Goal: Task Accomplishment & Management: Use online tool/utility

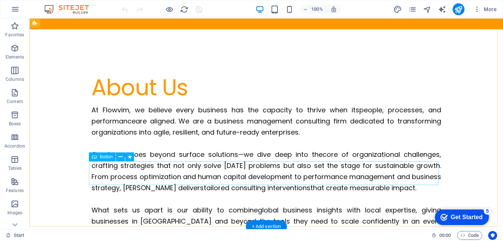
scroll to position [370, 0]
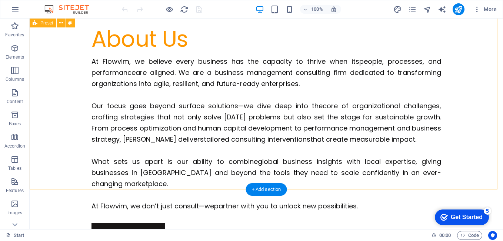
click at [43, 139] on div "About Us At Flowvim, we believe every business has the capacity to thrive when …" at bounding box center [266, 134] width 473 height 307
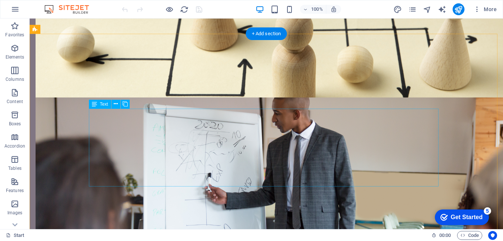
scroll to position [1555, 0]
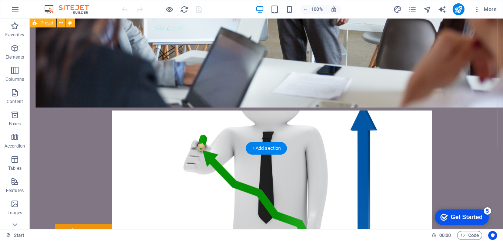
scroll to position [1870, 0]
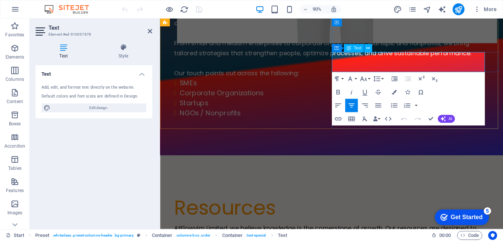
click at [368, 80] on button "Font Size" at bounding box center [364, 78] width 13 height 13
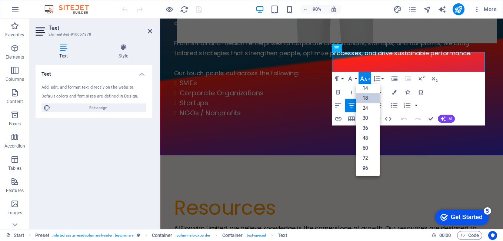
scroll to position [60, 0]
click at [367, 98] on link "18" at bounding box center [367, 98] width 24 height 10
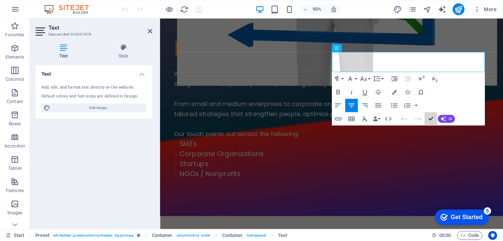
scroll to position [1887, 0]
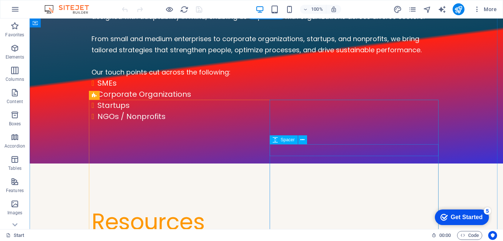
scroll to position [2035, 0]
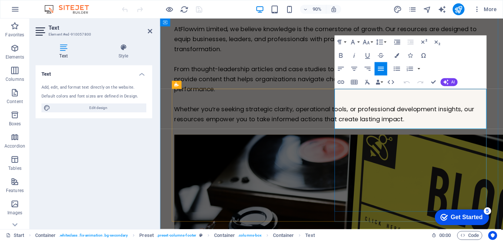
scroll to position [2001, 0]
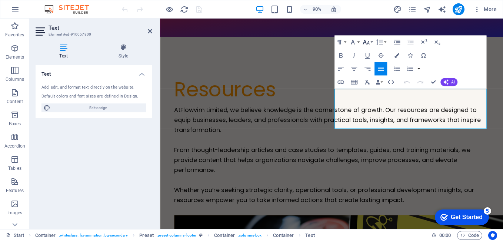
click at [371, 45] on button "Font Size" at bounding box center [367, 42] width 13 height 13
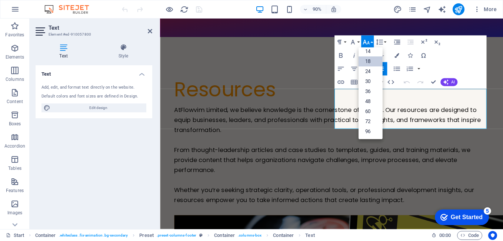
scroll to position [60, 0]
click at [366, 61] on link "18" at bounding box center [370, 62] width 24 height 10
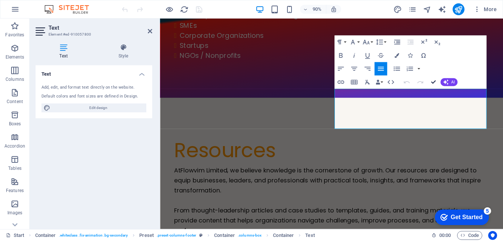
scroll to position [2009, 0]
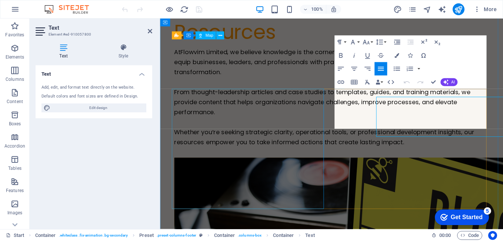
scroll to position [2001, 0]
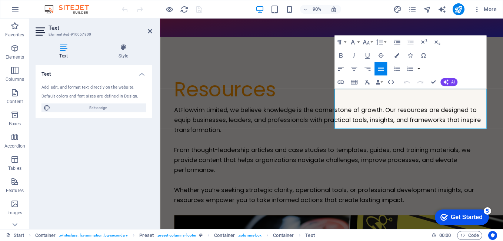
click at [338, 68] on icon "button" at bounding box center [341, 69] width 6 height 4
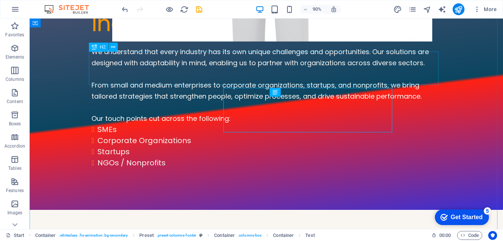
scroll to position [2009, 0]
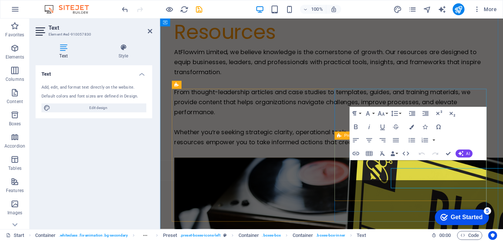
scroll to position [2001, 0]
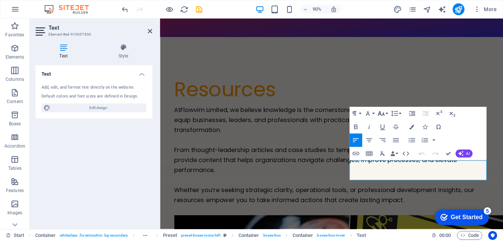
click at [386, 113] on button "Font Size" at bounding box center [382, 113] width 13 height 13
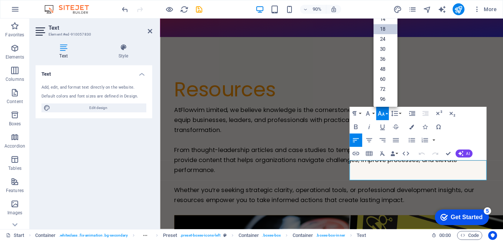
scroll to position [60, 0]
click at [382, 29] on link "18" at bounding box center [385, 29] width 24 height 10
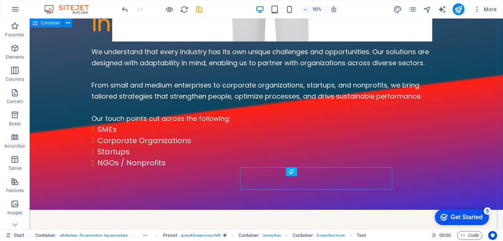
scroll to position [2009, 0]
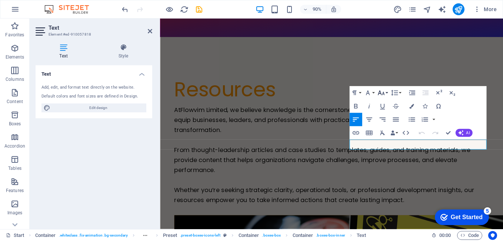
click at [386, 94] on button "Font Size" at bounding box center [382, 92] width 13 height 13
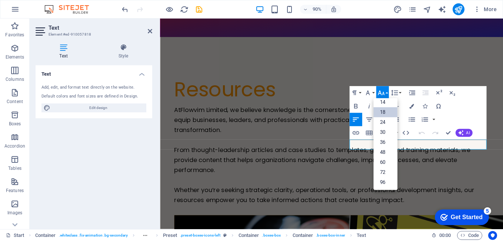
scroll to position [60, 0]
click at [385, 113] on link "18" at bounding box center [385, 112] width 24 height 10
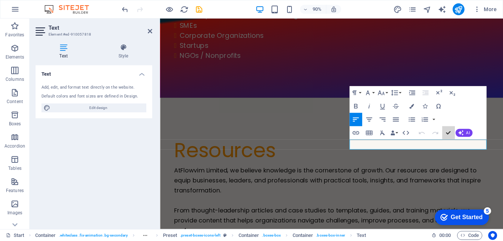
scroll to position [2009, 0]
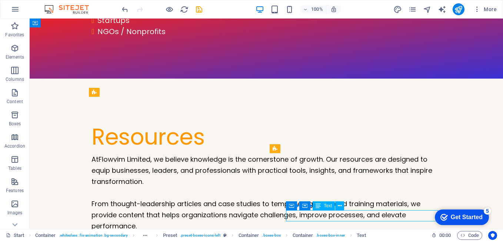
scroll to position [2001, 0]
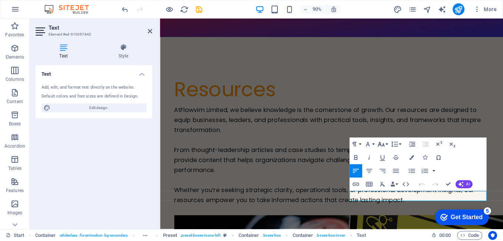
click at [388, 144] on button "Font Size" at bounding box center [382, 143] width 13 height 13
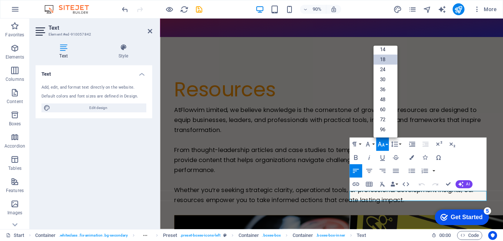
scroll to position [60, 0]
click at [383, 58] on link "18" at bounding box center [385, 60] width 24 height 10
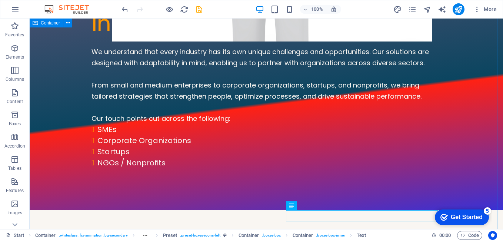
scroll to position [2009, 0]
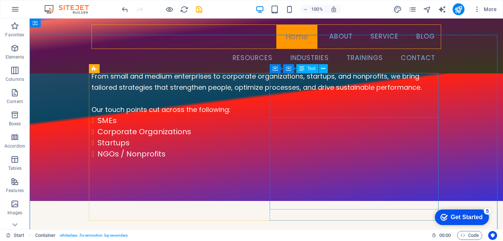
scroll to position [1935, 0]
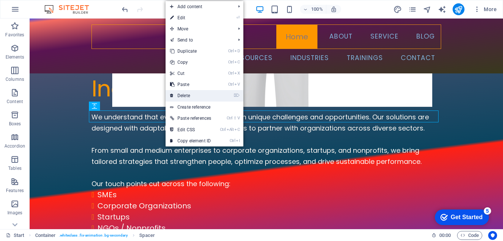
click at [190, 97] on link "⌦ Delete" at bounding box center [190, 95] width 50 height 11
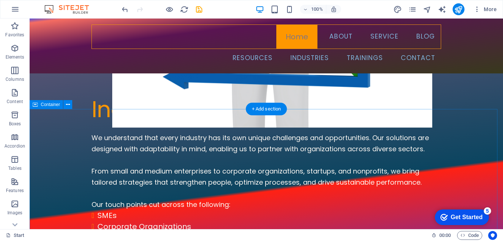
scroll to position [1861, 0]
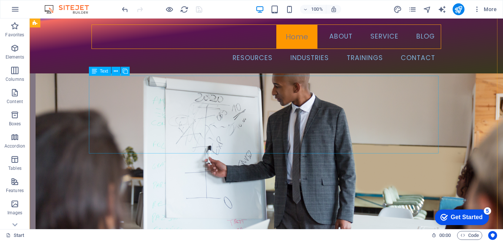
scroll to position [1454, 0]
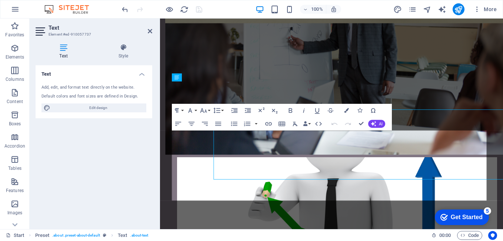
scroll to position [1423, 0]
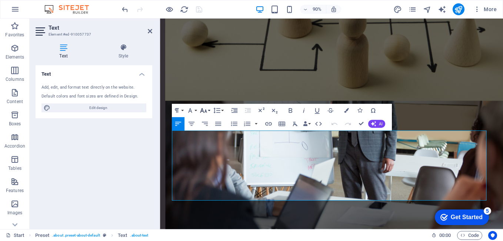
click at [209, 110] on button "Font Size" at bounding box center [204, 110] width 13 height 13
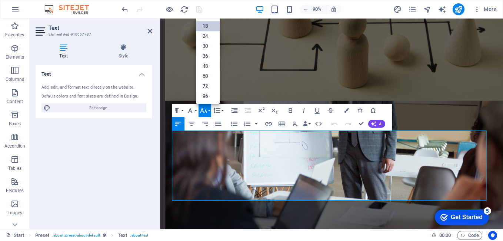
scroll to position [60, 0]
click at [207, 24] on link "18" at bounding box center [207, 26] width 24 height 10
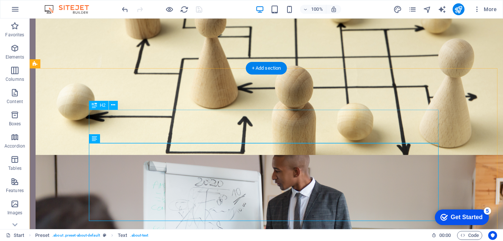
scroll to position [1449, 0]
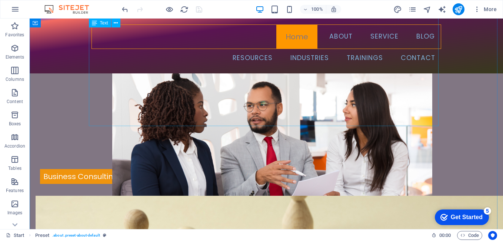
scroll to position [1116, 0]
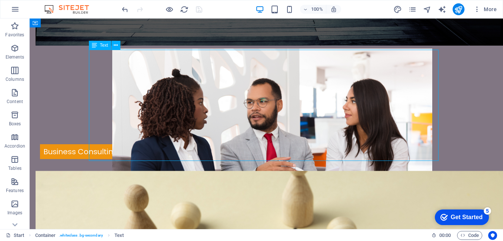
scroll to position [1084, 0]
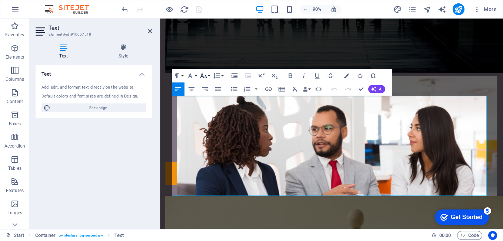
click at [208, 77] on button "Font Size" at bounding box center [204, 75] width 13 height 13
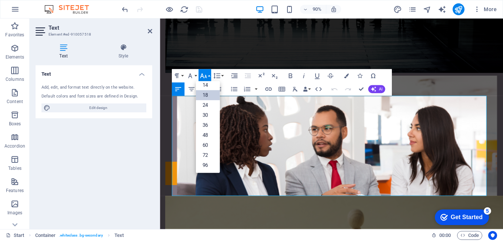
scroll to position [60, 0]
click at [213, 96] on link "18" at bounding box center [207, 95] width 24 height 10
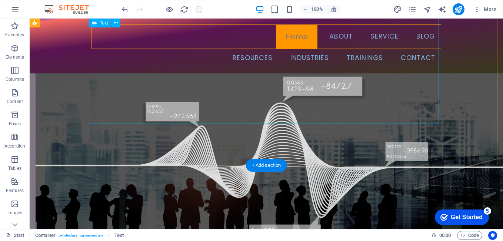
scroll to position [887, 0]
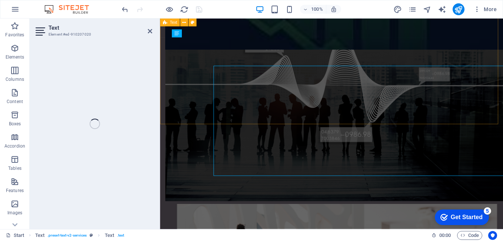
scroll to position [856, 0]
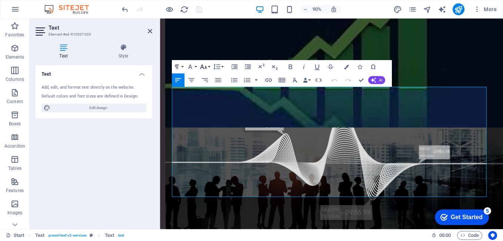
click at [208, 66] on button "Font Size" at bounding box center [204, 66] width 13 height 13
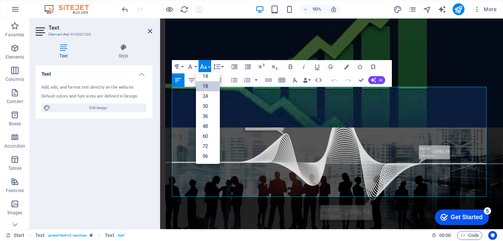
scroll to position [60, 0]
click at [210, 86] on link "18" at bounding box center [207, 86] width 24 height 10
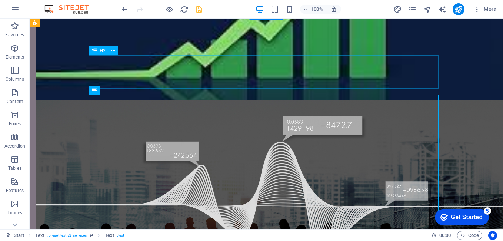
scroll to position [881, 0]
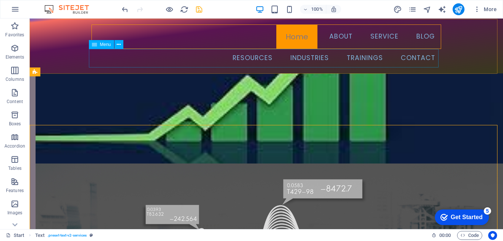
scroll to position [770, 0]
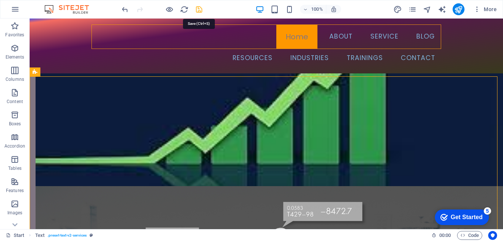
click at [200, 9] on icon "save" at bounding box center [199, 9] width 9 height 9
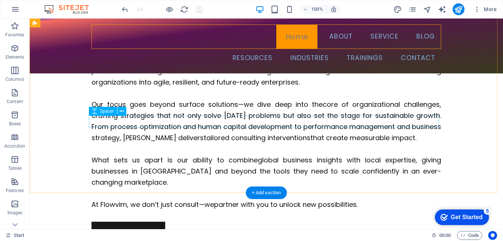
scroll to position [289, 0]
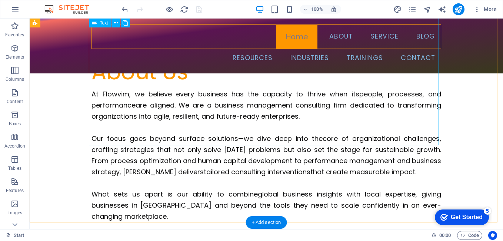
click at [219, 116] on div "At [GEOGRAPHIC_DATA], we believe every business has the capacity to thrive when…" at bounding box center [265, 165] width 349 height 155
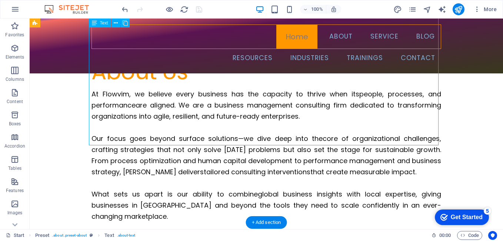
click at [219, 116] on div "At [GEOGRAPHIC_DATA], we believe every business has the capacity to thrive when…" at bounding box center [265, 165] width 349 height 155
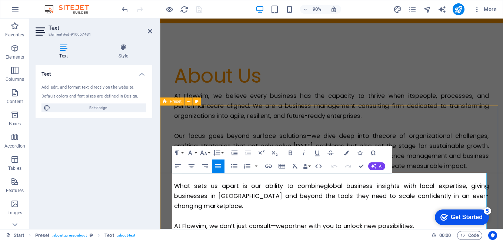
scroll to position [153, 0]
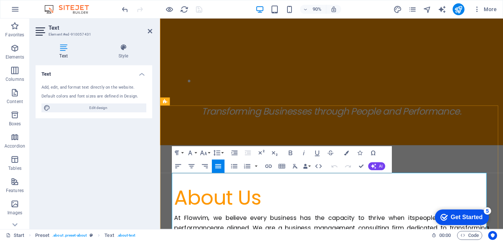
click at [215, 235] on strong "people, processes, and performance" at bounding box center [350, 245] width 349 height 20
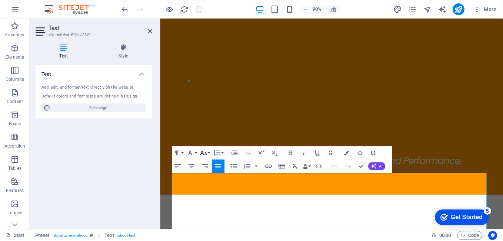
click at [209, 154] on button "Font Size" at bounding box center [204, 152] width 13 height 13
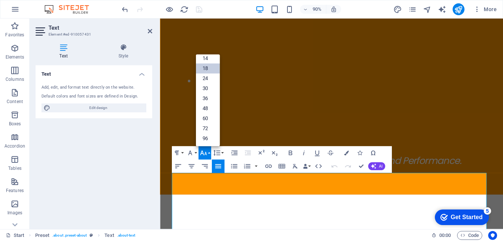
scroll to position [60, 0]
click at [210, 67] on link "18" at bounding box center [207, 69] width 24 height 10
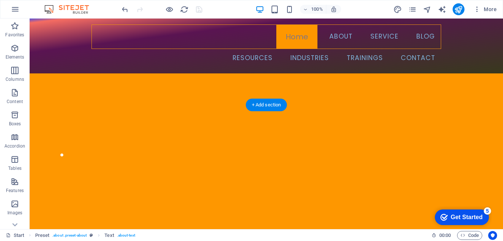
scroll to position [0, 0]
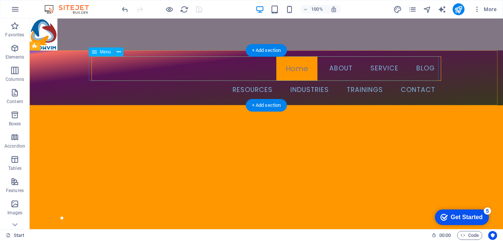
click at [292, 69] on nav "Home About Service Blog" at bounding box center [265, 68] width 349 height 24
select select
select select "primary"
select select
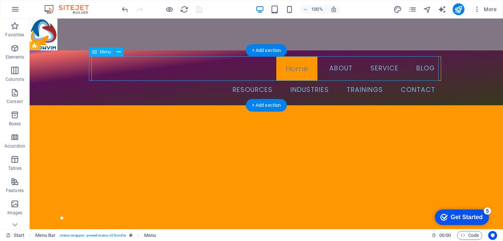
select select
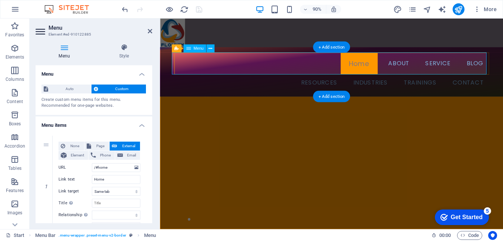
click at [370, 69] on nav "Home About Service Blog" at bounding box center [350, 68] width 349 height 24
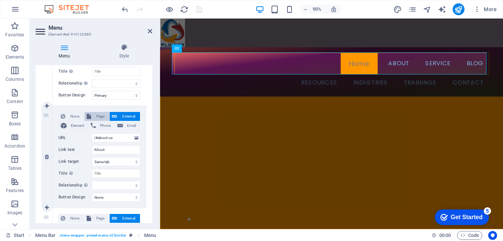
scroll to position [148, 0]
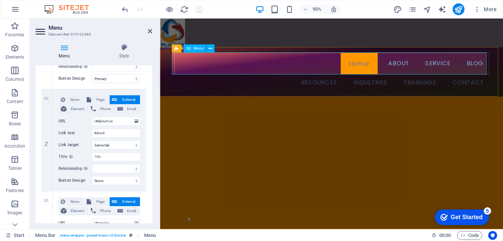
click at [419, 68] on nav "Home About Service Blog" at bounding box center [350, 68] width 349 height 24
click at [210, 48] on icon at bounding box center [210, 48] width 4 height 7
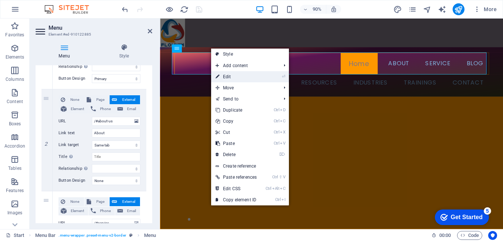
click at [237, 76] on link "⏎ Edit" at bounding box center [236, 76] width 50 height 11
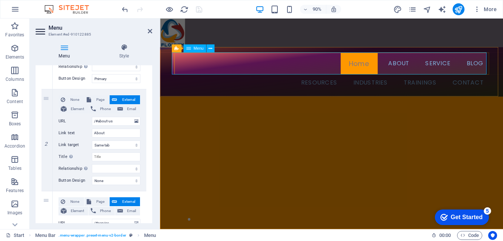
click at [419, 66] on nav "Home About Service Blog" at bounding box center [350, 68] width 349 height 24
click at [336, 91] on nav "Resources Industries Trainings Contact" at bounding box center [350, 90] width 349 height 19
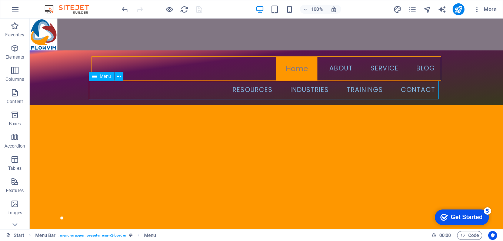
click at [331, 85] on nav "Resources Industries Trainings Contact" at bounding box center [265, 90] width 349 height 19
select select
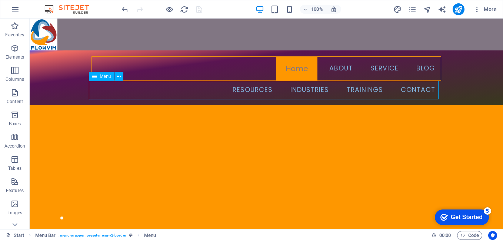
select select
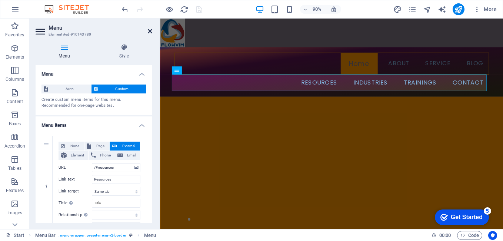
click at [149, 31] on icon at bounding box center [150, 31] width 4 height 6
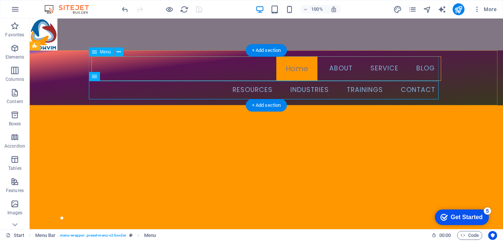
click at [167, 63] on nav "Home About Service Blog" at bounding box center [265, 68] width 349 height 24
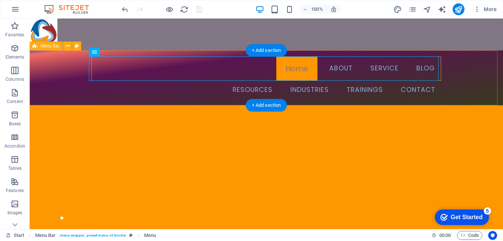
click at [470, 84] on div "Menu Home About Service Blog Resources Industries Trainings Contact" at bounding box center [266, 77] width 473 height 55
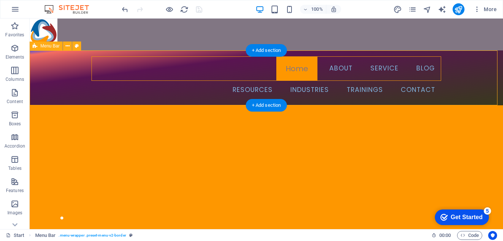
click at [47, 97] on div "Menu Home About Service Blog Resources Industries Trainings Contact" at bounding box center [266, 77] width 473 height 55
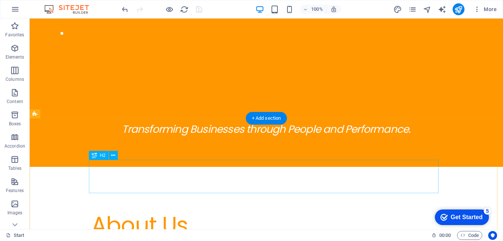
scroll to position [185, 0]
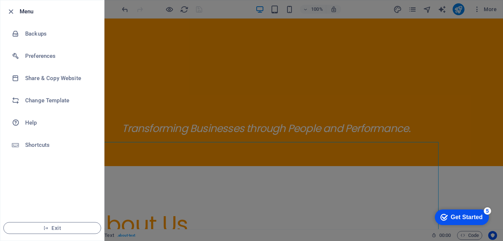
click at [201, 124] on div at bounding box center [251, 120] width 503 height 241
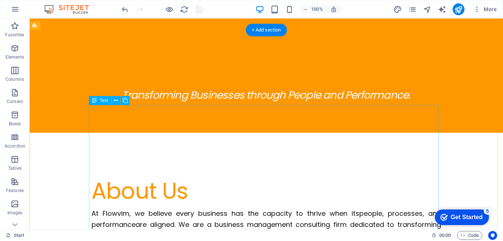
scroll to position [222, 0]
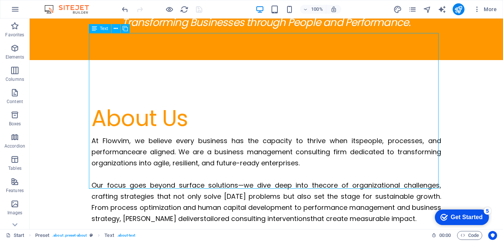
scroll to position [296, 0]
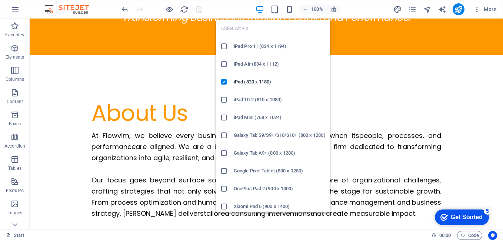
click at [224, 49] on icon at bounding box center [223, 46] width 7 height 7
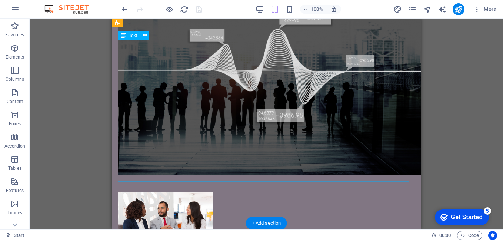
scroll to position [955, 0]
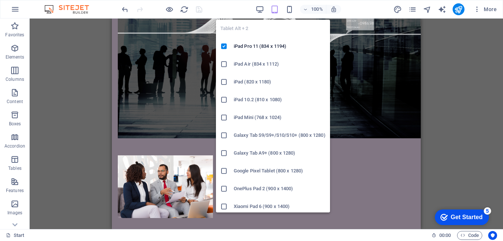
click at [226, 136] on icon at bounding box center [223, 134] width 7 height 7
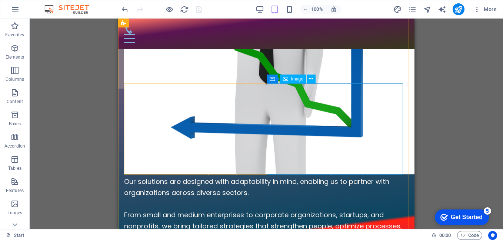
scroll to position [1467, 0]
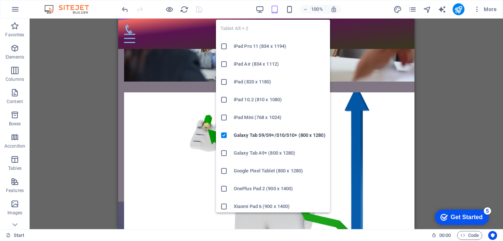
click at [225, 99] on icon at bounding box center [223, 99] width 7 height 7
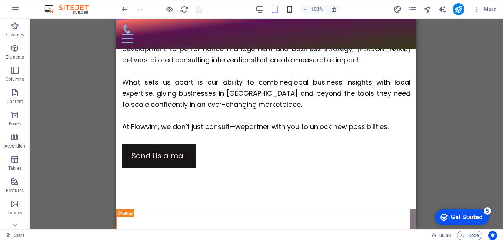
scroll to position [433, 0]
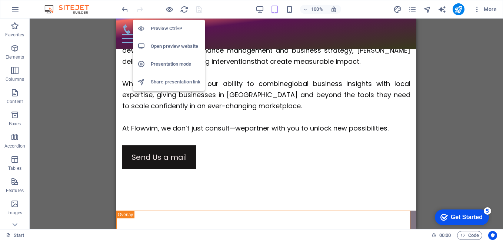
click at [170, 44] on h6 "Open preview website" at bounding box center [176, 46] width 50 height 9
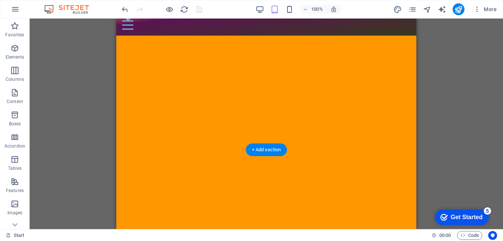
scroll to position [0, 0]
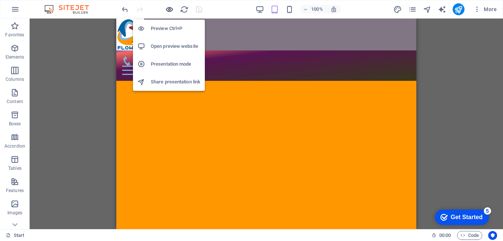
click at [166, 10] on icon "button" at bounding box center [169, 9] width 9 height 9
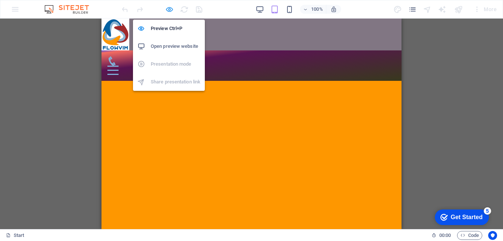
click at [168, 10] on icon "button" at bounding box center [169, 9] width 9 height 9
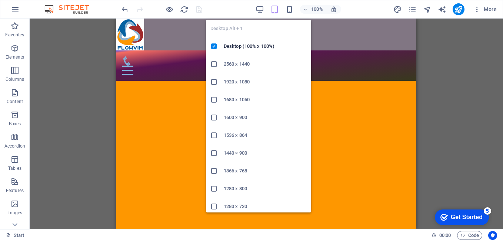
click at [212, 83] on icon at bounding box center [213, 81] width 7 height 7
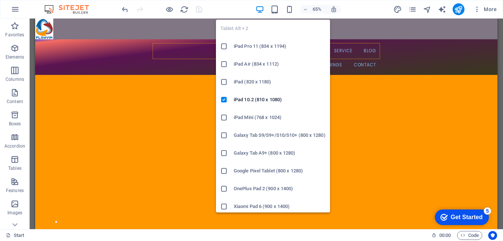
click at [224, 83] on icon at bounding box center [223, 81] width 7 height 7
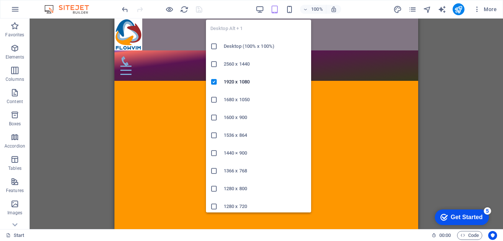
click at [218, 47] on div at bounding box center [216, 46] width 13 height 7
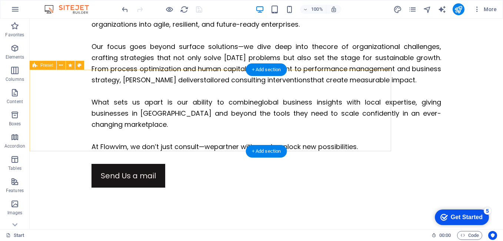
scroll to position [518, 0]
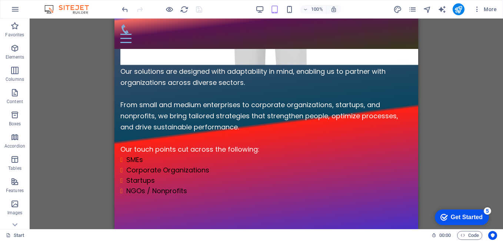
scroll to position [1547, 0]
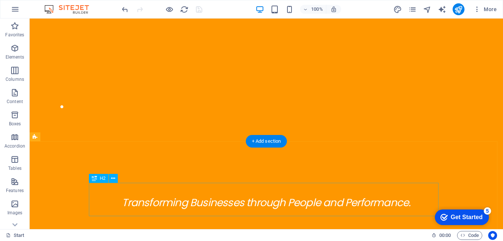
scroll to position [161, 0]
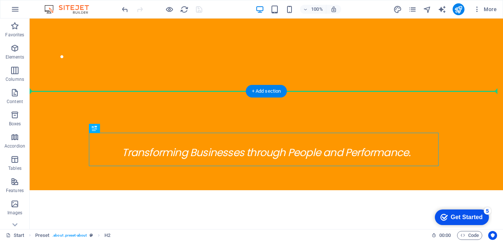
drag, startPoint x: 88, startPoint y: 162, endPoint x: 215, endPoint y: 127, distance: 131.3
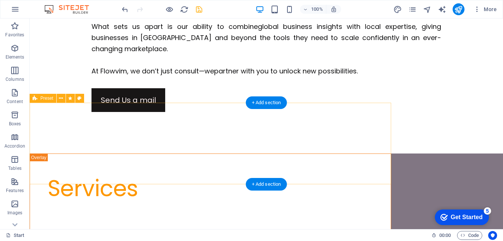
scroll to position [457, 0]
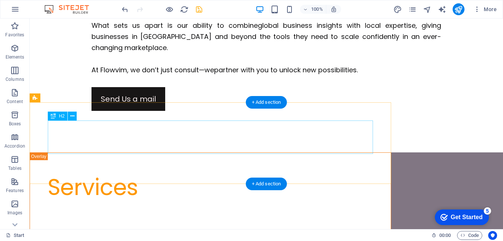
click at [118, 170] on div "Services" at bounding box center [210, 186] width 325 height 33
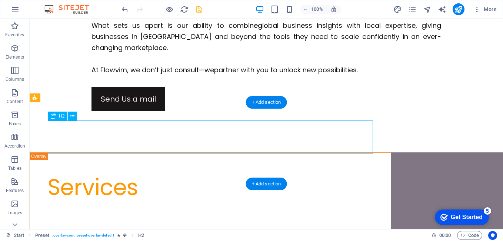
click at [118, 170] on div "Services" at bounding box center [210, 186] width 325 height 33
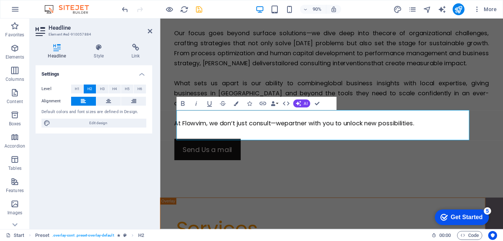
scroll to position [473, 0]
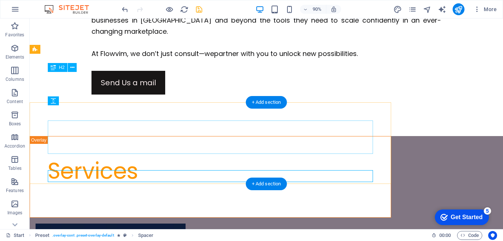
scroll to position [457, 0]
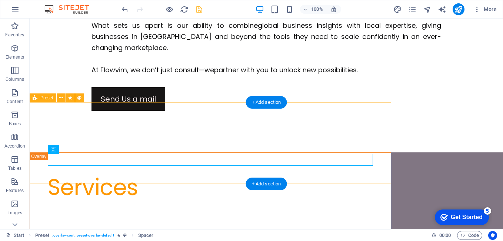
click at [99, 170] on div "Services" at bounding box center [210, 192] width 361 height 81
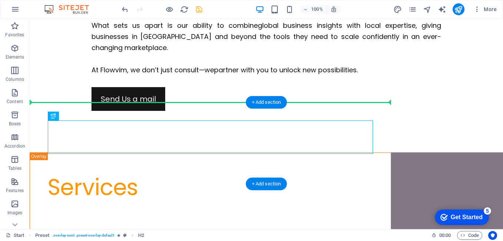
drag, startPoint x: 107, startPoint y: 142, endPoint x: 114, endPoint y: 114, distance: 28.7
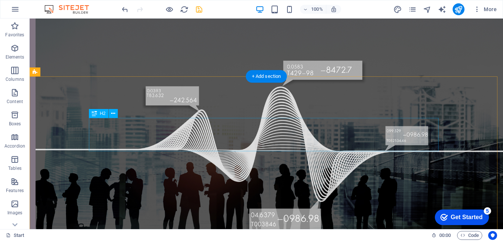
scroll to position [864, 0]
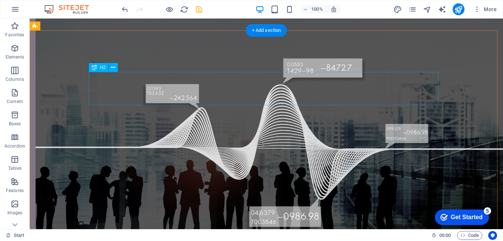
drag, startPoint x: 148, startPoint y: 89, endPoint x: 164, endPoint y: 88, distance: 16.4
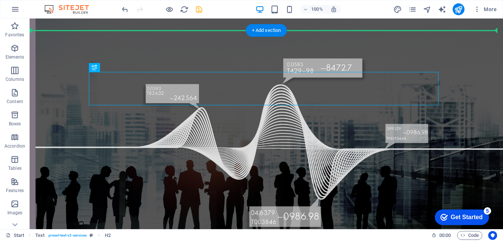
drag, startPoint x: 165, startPoint y: 88, endPoint x: 167, endPoint y: 53, distance: 34.5
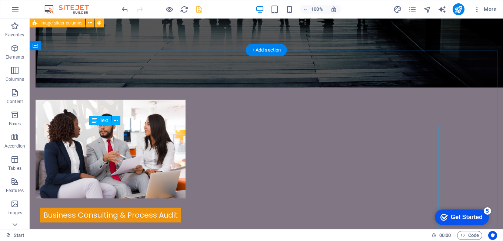
scroll to position [1086, 0]
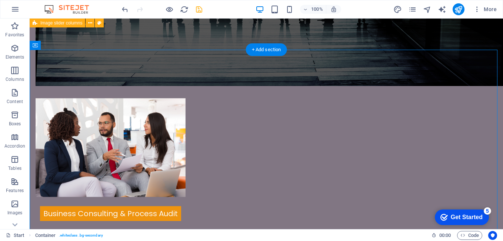
drag, startPoint x: 147, startPoint y: 111, endPoint x: 152, endPoint y: 67, distance: 44.0
click at [152, 67] on div "Resources At Flowvim Limited , we believe knowledge is the cornerstone of growt…" at bounding box center [295, 142] width 473 height 210
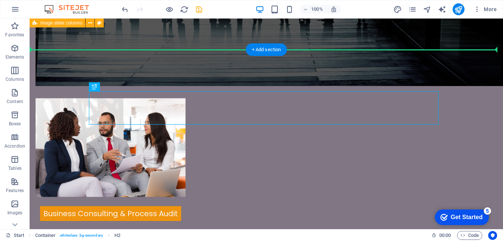
drag, startPoint x: 170, startPoint y: 108, endPoint x: 167, endPoint y: 62, distance: 46.0
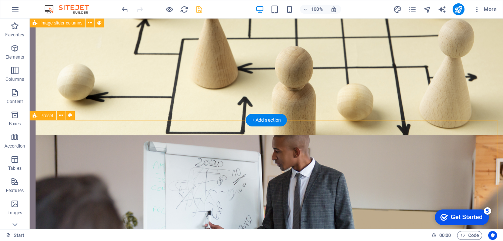
scroll to position [1419, 0]
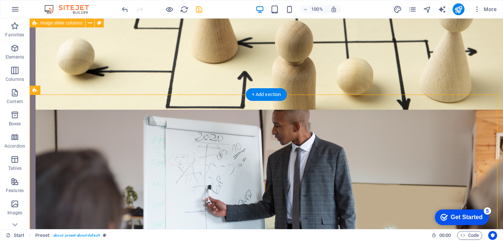
drag, startPoint x: 170, startPoint y: 152, endPoint x: 173, endPoint y: 105, distance: 47.2
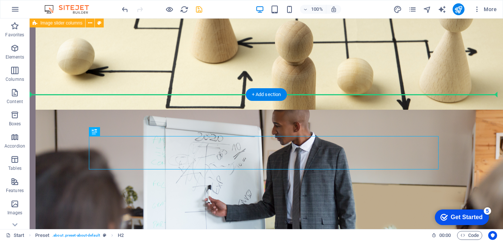
drag, startPoint x: 177, startPoint y: 157, endPoint x: 181, endPoint y: 107, distance: 50.6
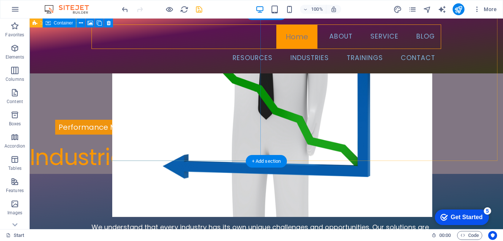
scroll to position [1790, 0]
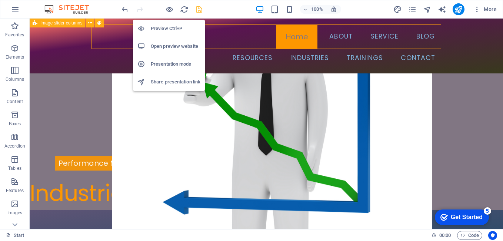
click at [172, 46] on h6 "Open preview website" at bounding box center [176, 46] width 50 height 9
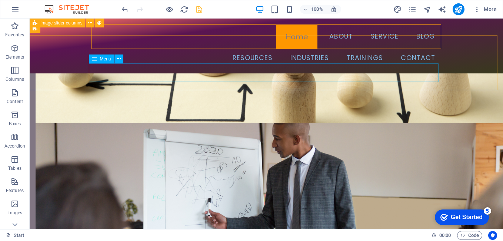
scroll to position [1382, 0]
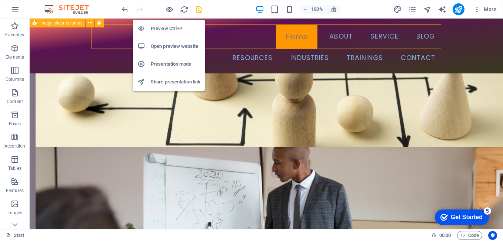
click at [171, 64] on h6 "Presentation mode" at bounding box center [176, 64] width 50 height 9
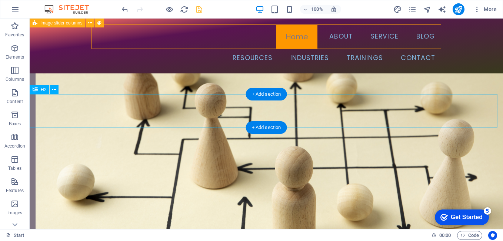
scroll to position [1271, 0]
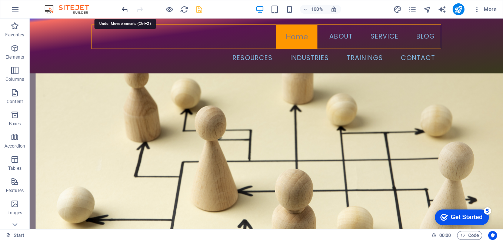
click at [126, 11] on icon "undo" at bounding box center [125, 9] width 9 height 9
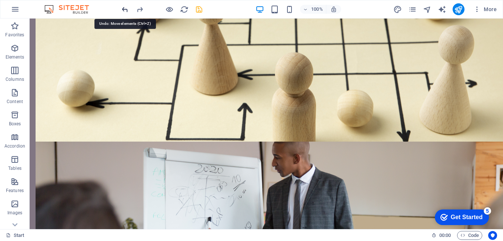
scroll to position [1448, 0]
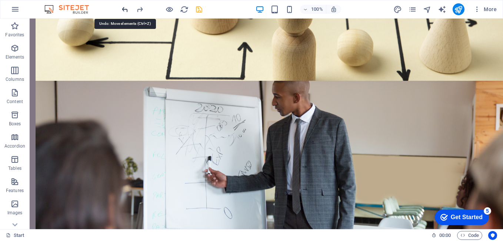
click at [125, 11] on icon "undo" at bounding box center [125, 9] width 9 height 9
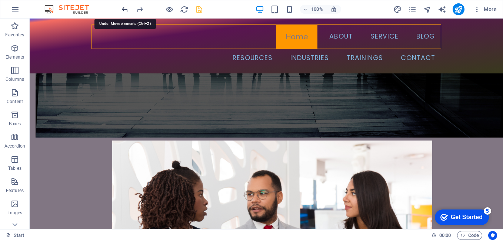
scroll to position [1022, 0]
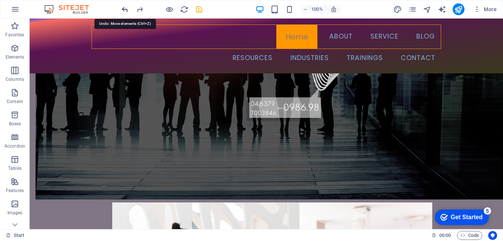
click at [125, 11] on icon "undo" at bounding box center [125, 9] width 9 height 9
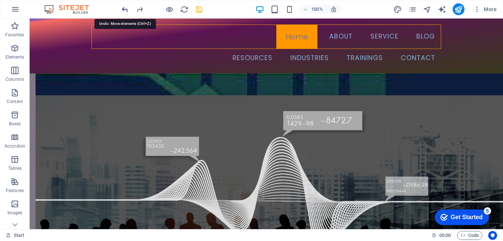
scroll to position [781, 0]
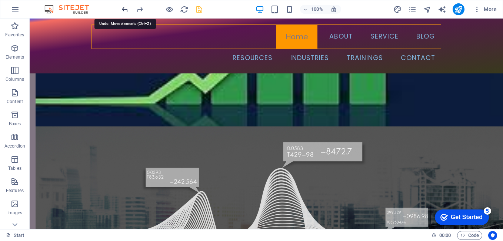
click at [125, 11] on icon "undo" at bounding box center [125, 9] width 9 height 9
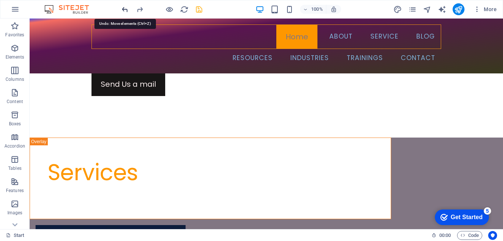
scroll to position [422, 0]
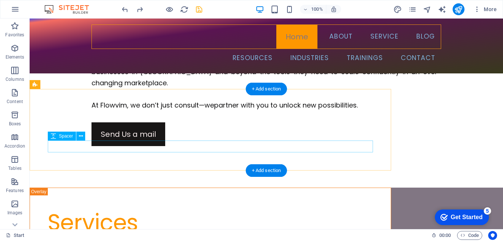
click at [98, 239] on div at bounding box center [210, 245] width 325 height 12
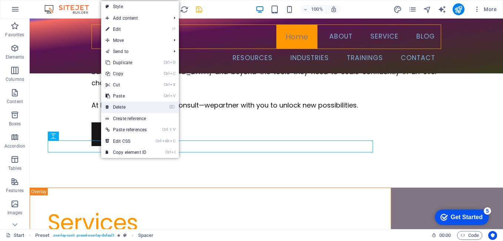
click at [121, 108] on link "⌦ Delete" at bounding box center [126, 106] width 50 height 11
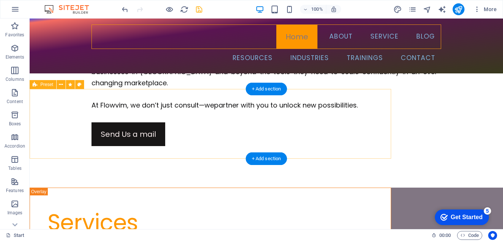
click at [115, 187] on div "Services" at bounding box center [210, 222] width 361 height 70
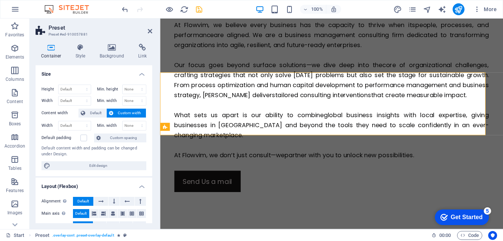
scroll to position [432, 0]
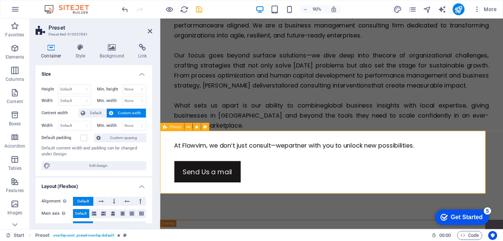
click at [150, 31] on icon at bounding box center [150, 31] width 4 height 6
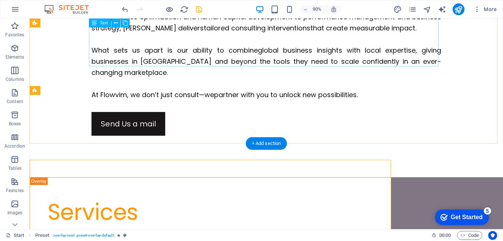
scroll to position [416, 0]
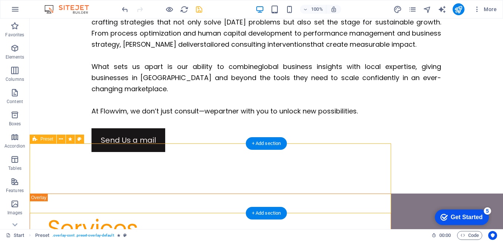
click at [152, 200] on div "Services" at bounding box center [210, 228] width 361 height 70
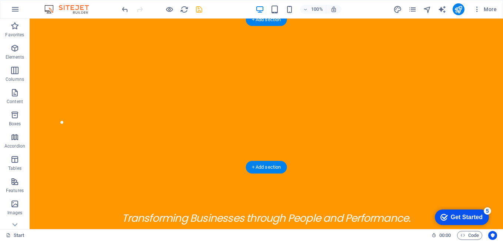
scroll to position [120, 0]
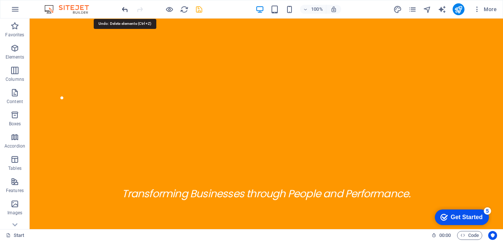
click at [123, 10] on icon "undo" at bounding box center [125, 9] width 9 height 9
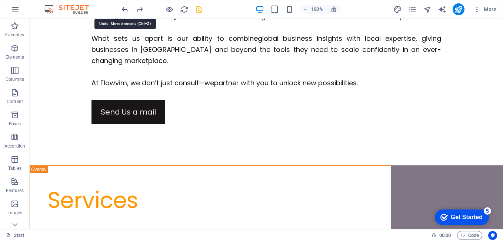
click at [124, 9] on icon "undo" at bounding box center [125, 9] width 9 height 9
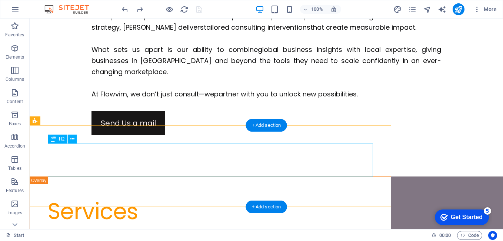
scroll to position [434, 0]
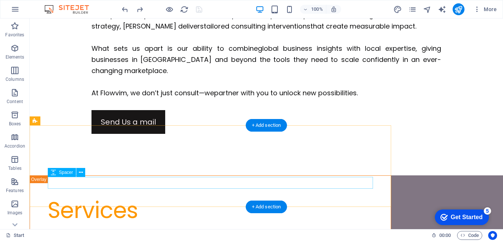
click at [134, 227] on div at bounding box center [210, 233] width 325 height 12
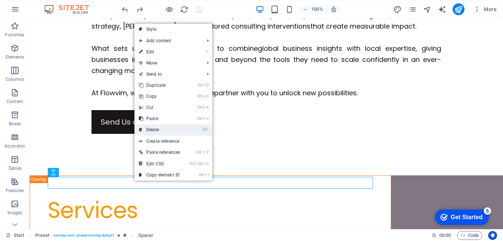
click at [156, 127] on link "⌦ Delete" at bounding box center [159, 129] width 50 height 11
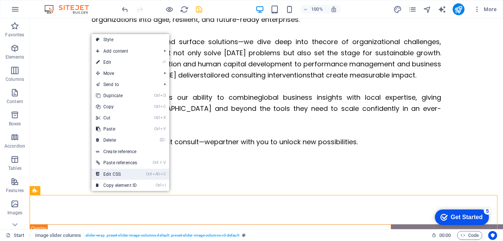
click at [113, 172] on link "Ctrl Alt C Edit CSS" at bounding box center [116, 173] width 50 height 11
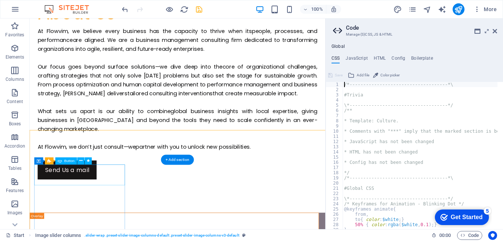
type textarea "@include slider-image-columns-v3;"
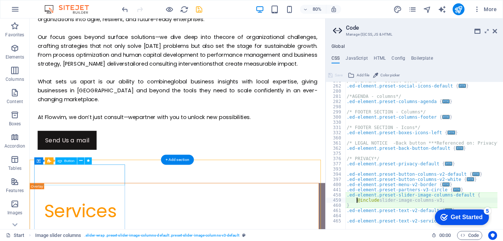
scroll to position [765, 0]
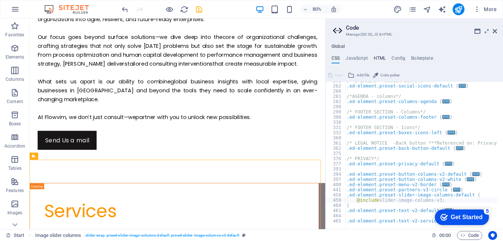
click at [378, 59] on h4 "HTML" at bounding box center [379, 60] width 12 height 8
type textarea "<a href="#main-content" class="wv-link-content button">Skip to main content</a>"
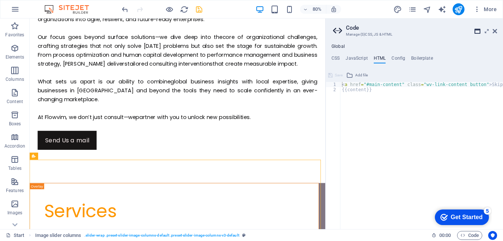
click at [476, 32] on icon at bounding box center [477, 31] width 6 height 6
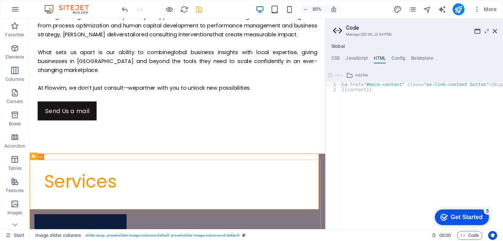
scroll to position [434, 0]
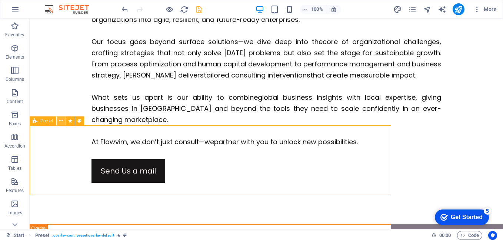
click at [61, 121] on icon at bounding box center [61, 121] width 4 height 8
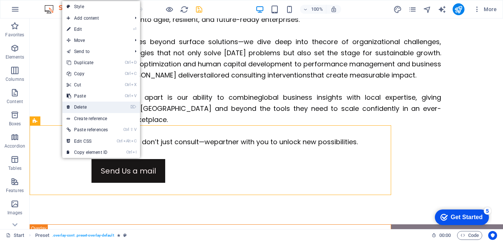
click at [82, 107] on link "⌦ Delete" at bounding box center [87, 106] width 50 height 11
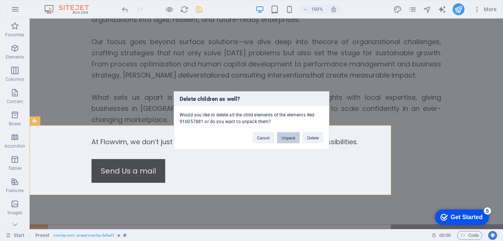
click at [288, 139] on button "Unpack" at bounding box center [288, 137] width 23 height 11
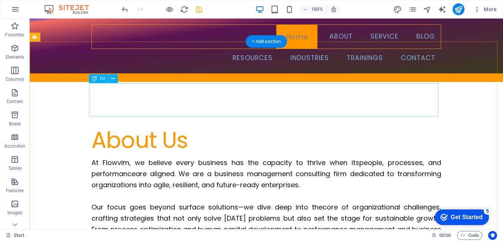
scroll to position [138, 0]
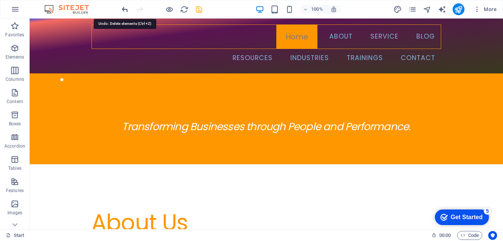
click at [124, 10] on icon "undo" at bounding box center [125, 9] width 9 height 9
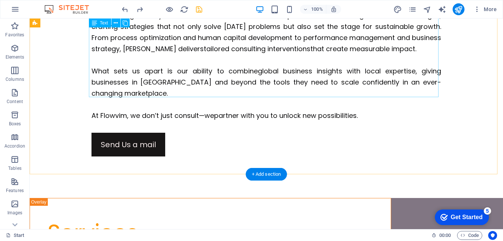
scroll to position [470, 0]
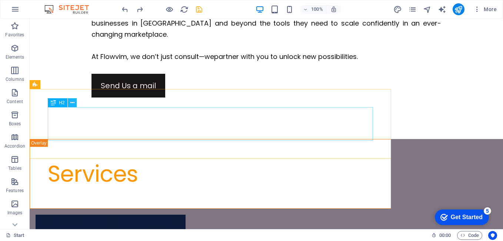
click at [0, 0] on icon at bounding box center [0, 0] width 0 height 0
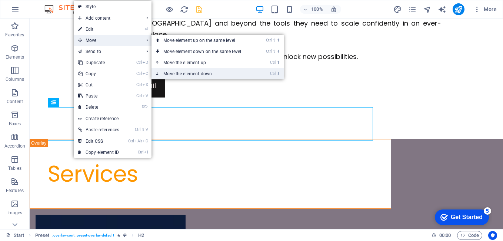
click at [188, 72] on link "Ctrl ⬇ Move the element down" at bounding box center [203, 73] width 104 height 11
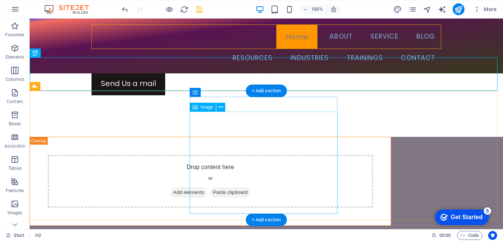
scroll to position [507, 0]
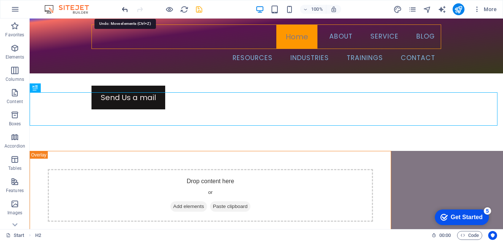
click at [124, 8] on icon "undo" at bounding box center [125, 9] width 9 height 9
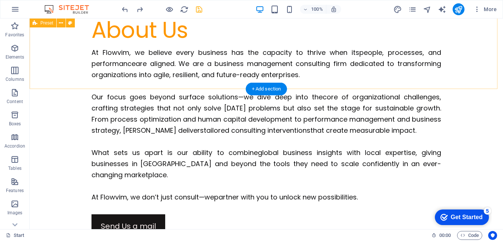
scroll to position [470, 0]
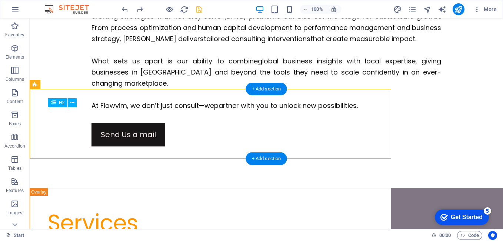
click at [104, 206] on div "Services" at bounding box center [210, 222] width 325 height 33
click at [89, 206] on div "Services" at bounding box center [210, 222] width 325 height 33
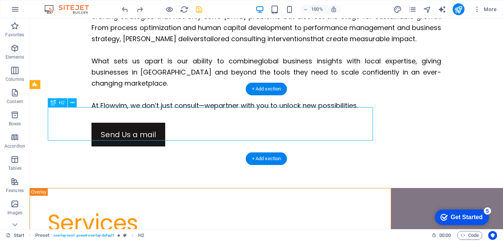
click at [89, 206] on div "Services" at bounding box center [210, 222] width 325 height 33
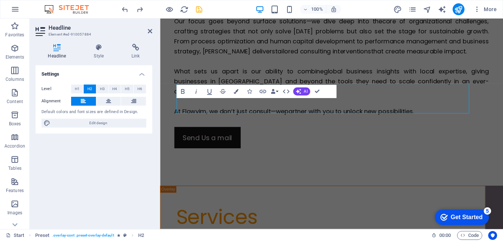
scroll to position [487, 0]
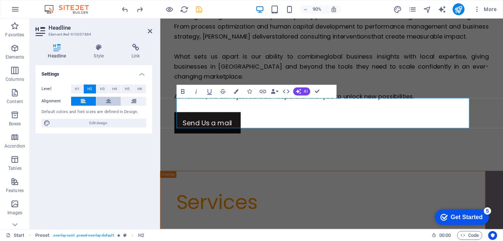
click at [106, 102] on icon at bounding box center [108, 101] width 5 height 9
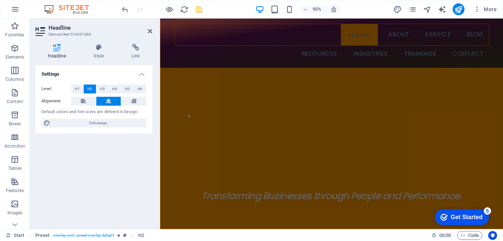
scroll to position [80, 0]
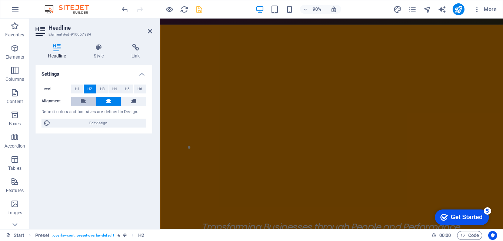
click at [82, 101] on icon at bounding box center [83, 101] width 5 height 9
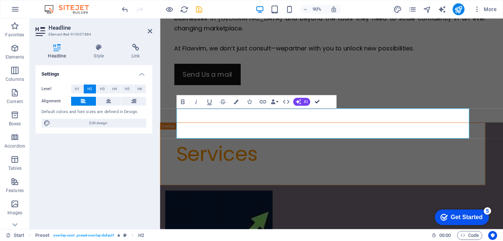
scroll to position [459, 0]
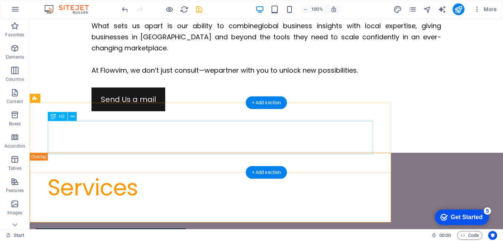
scroll to position [518, 0]
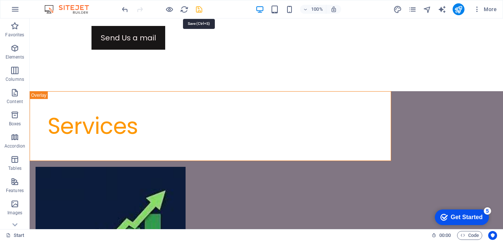
click at [199, 10] on icon "save" at bounding box center [199, 9] width 9 height 9
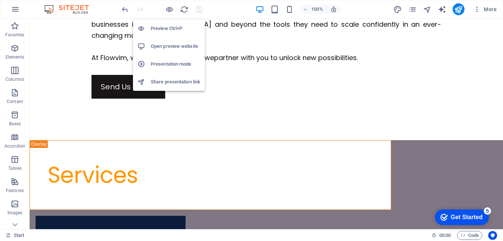
click at [166, 29] on h6 "Preview Ctrl+P" at bounding box center [176, 28] width 50 height 9
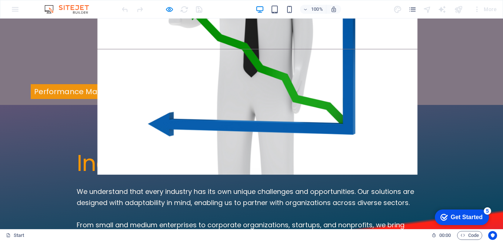
scroll to position [1851, 0]
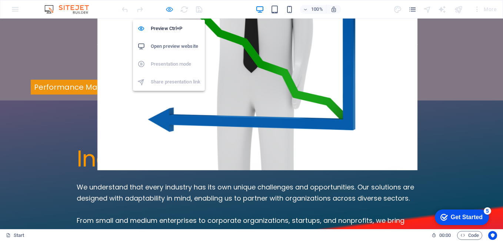
click at [171, 10] on icon "button" at bounding box center [169, 9] width 9 height 9
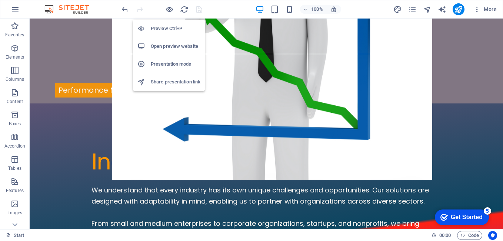
click at [163, 63] on h6 "Presentation mode" at bounding box center [176, 64] width 50 height 9
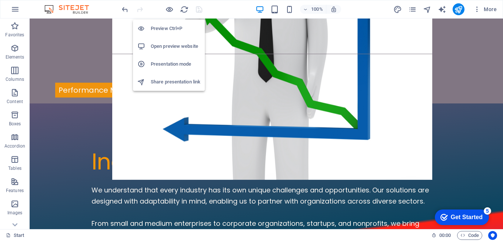
click at [176, 81] on h6 "Share presentation link" at bounding box center [176, 81] width 50 height 9
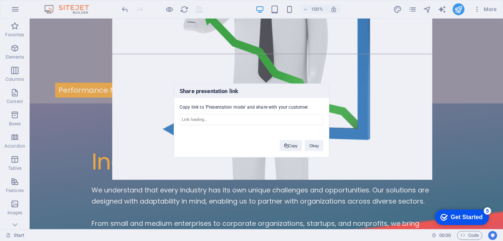
type input "[URL][DOMAIN_NAME]"
click at [293, 145] on button "Copy" at bounding box center [290, 145] width 23 height 11
click at [316, 143] on button "Okay" at bounding box center [314, 145] width 19 height 11
